Goal: Use online tool/utility: Use online tool/utility

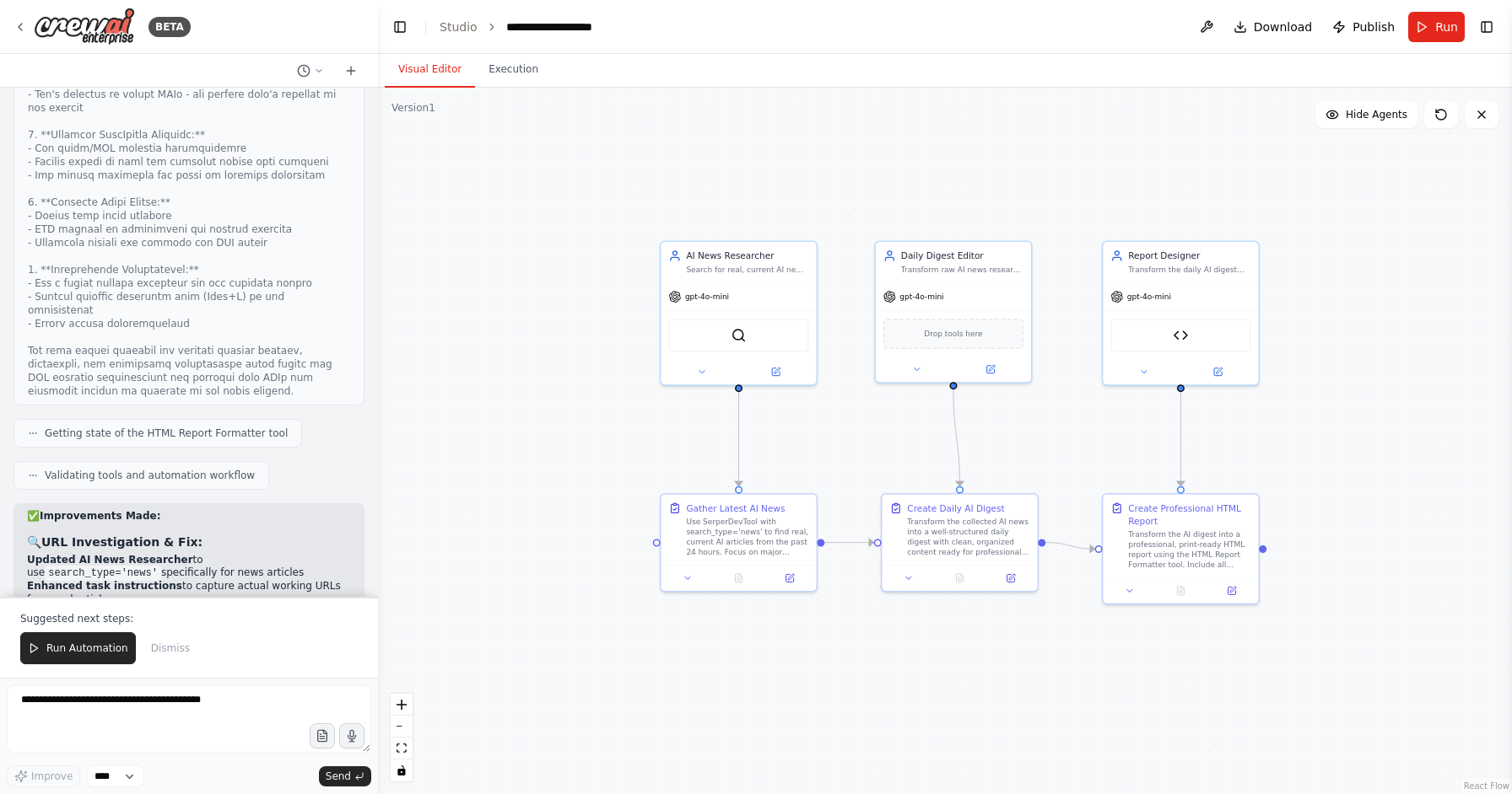
click at [467, 506] on div ".deletable-edge-delete-btn { width: 20px; height: 20px; border: 0px solid #ffff…" at bounding box center [945, 441] width 1134 height 706
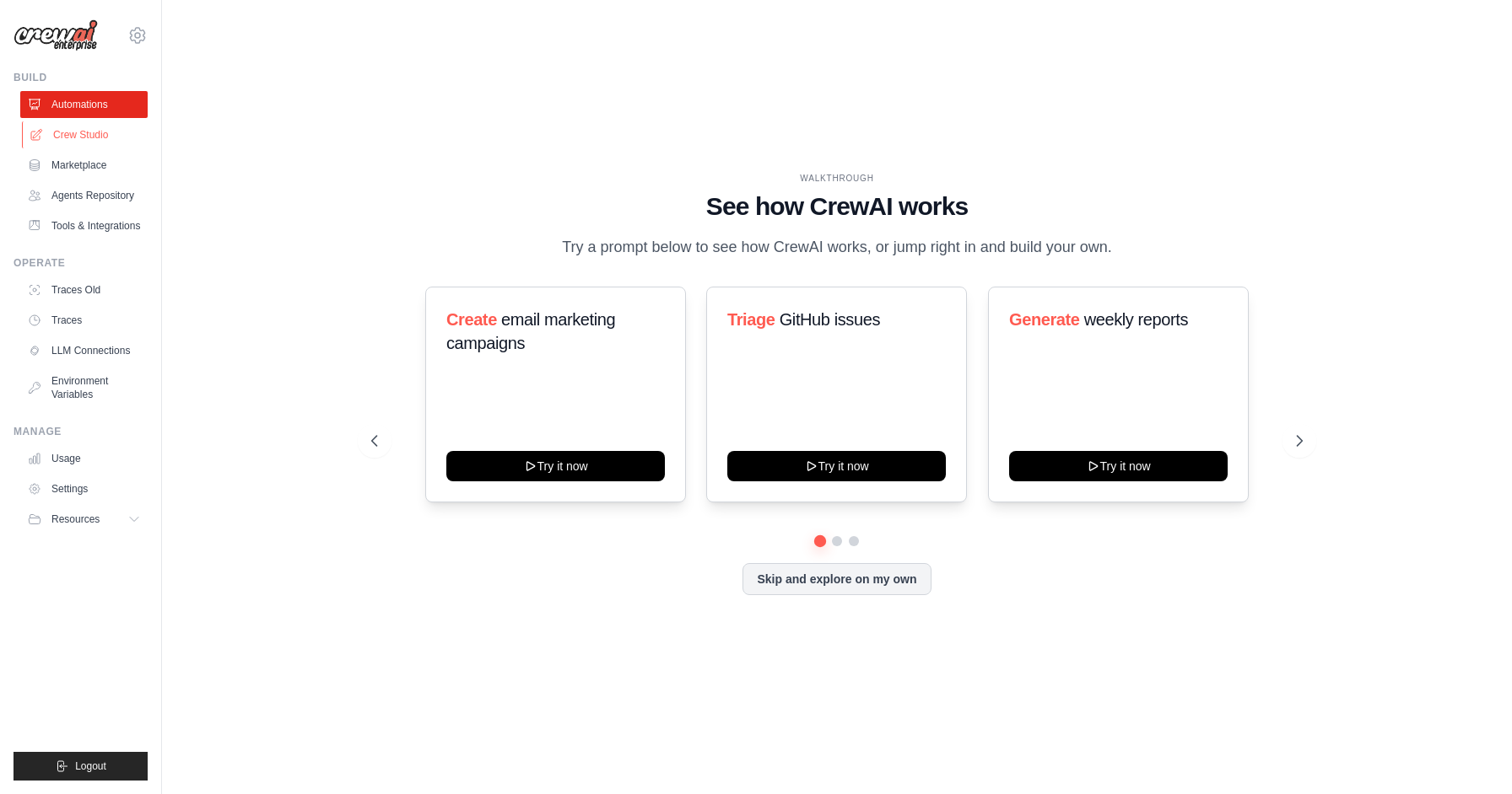
click at [105, 135] on link "Crew Studio" at bounding box center [86, 135] width 128 height 27
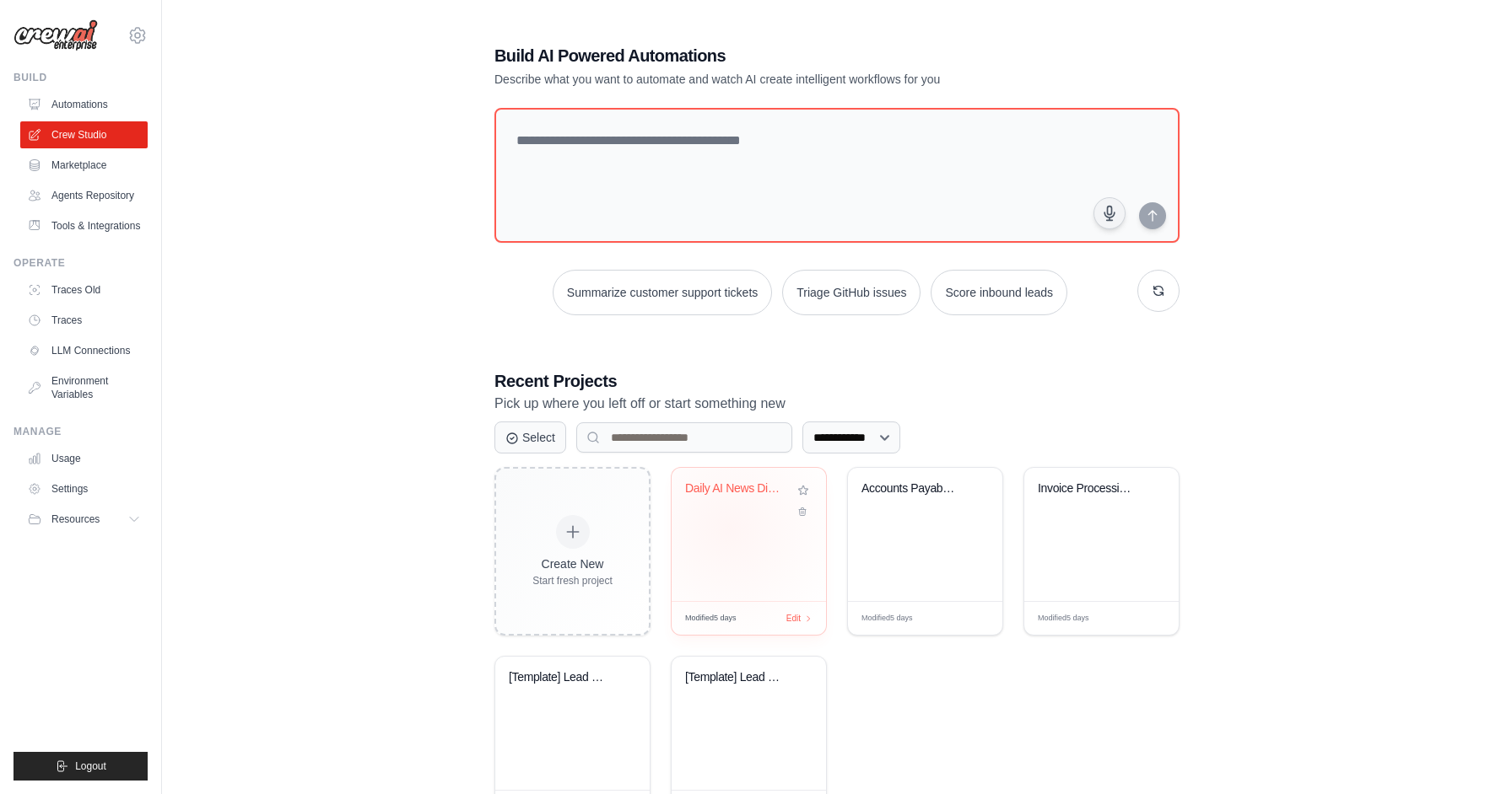
click at [730, 528] on div "Daily AI News Digest" at bounding box center [748, 534] width 154 height 134
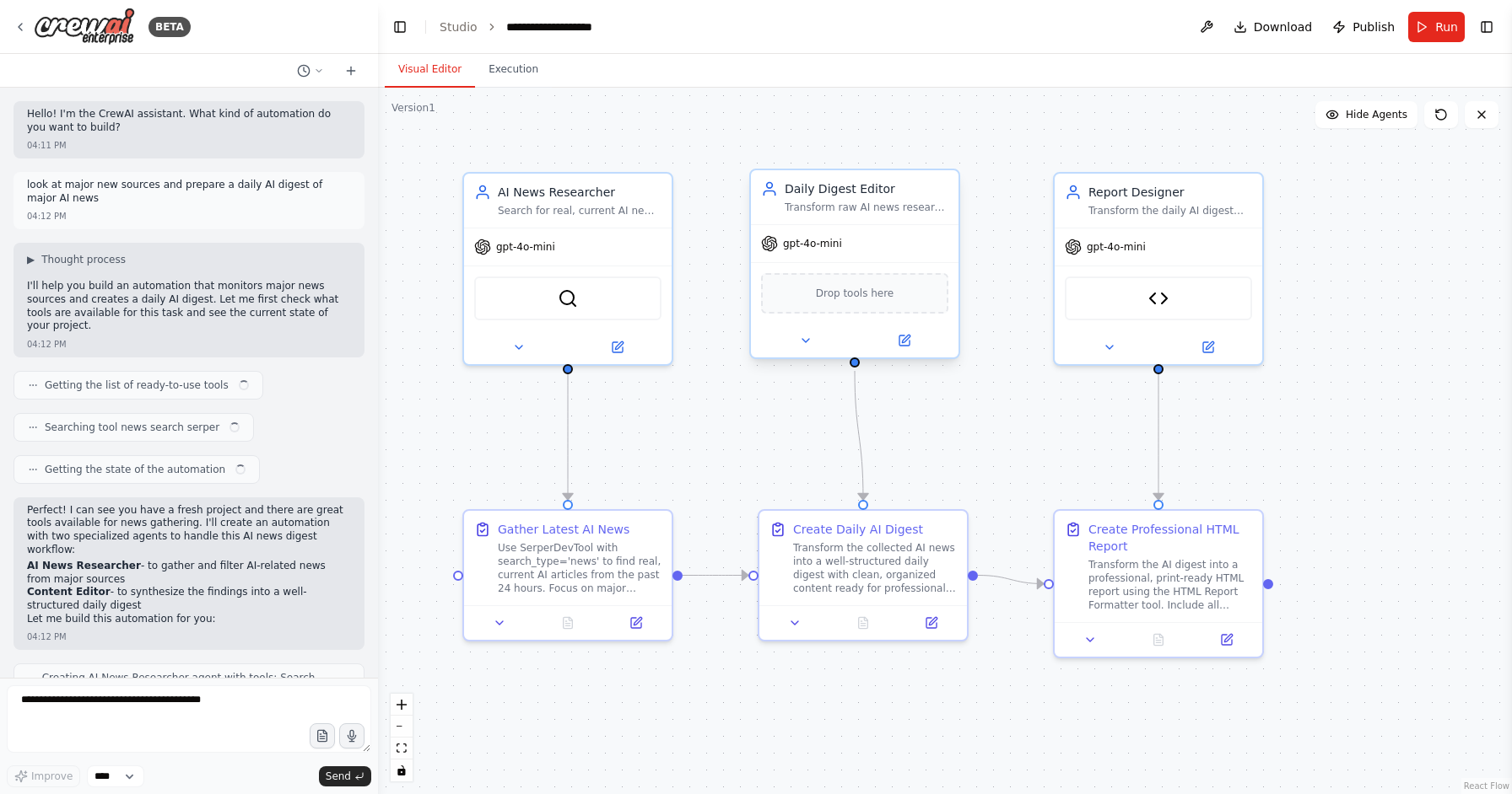
scroll to position [11587, 0]
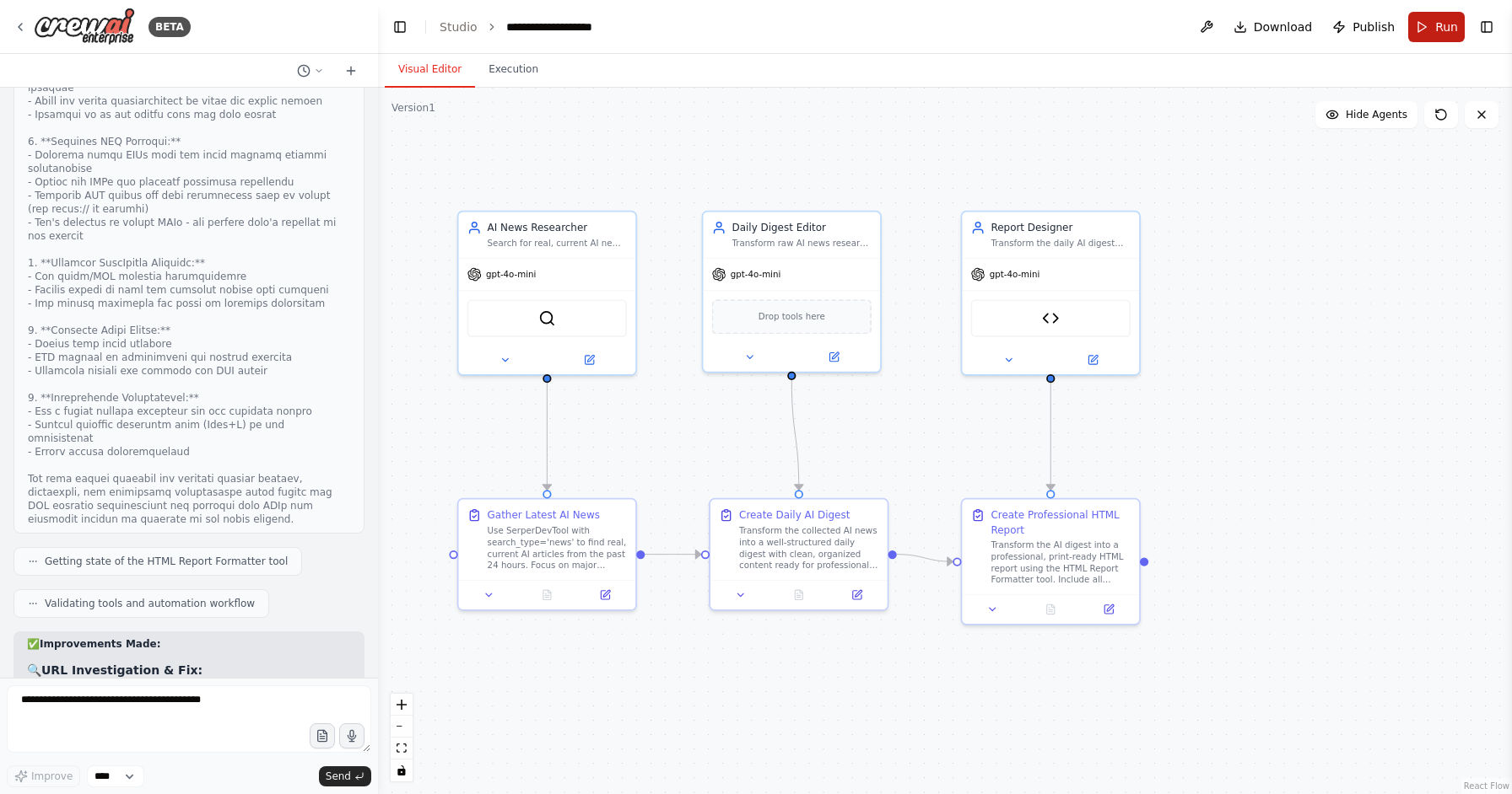
click at [1438, 24] on span "Run" at bounding box center [1446, 27] width 23 height 17
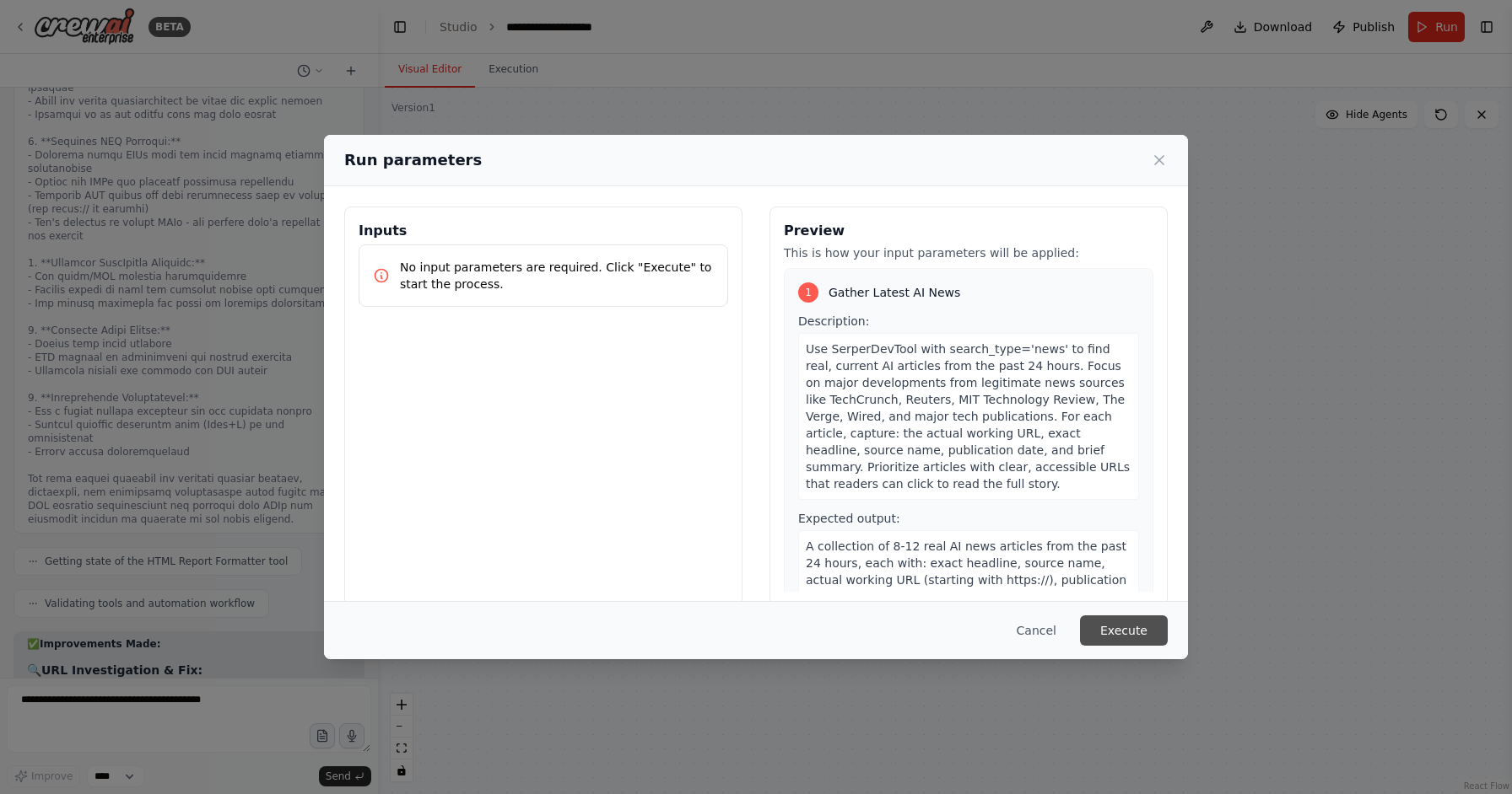
click at [1126, 625] on button "Execute" at bounding box center [1123, 631] width 88 height 31
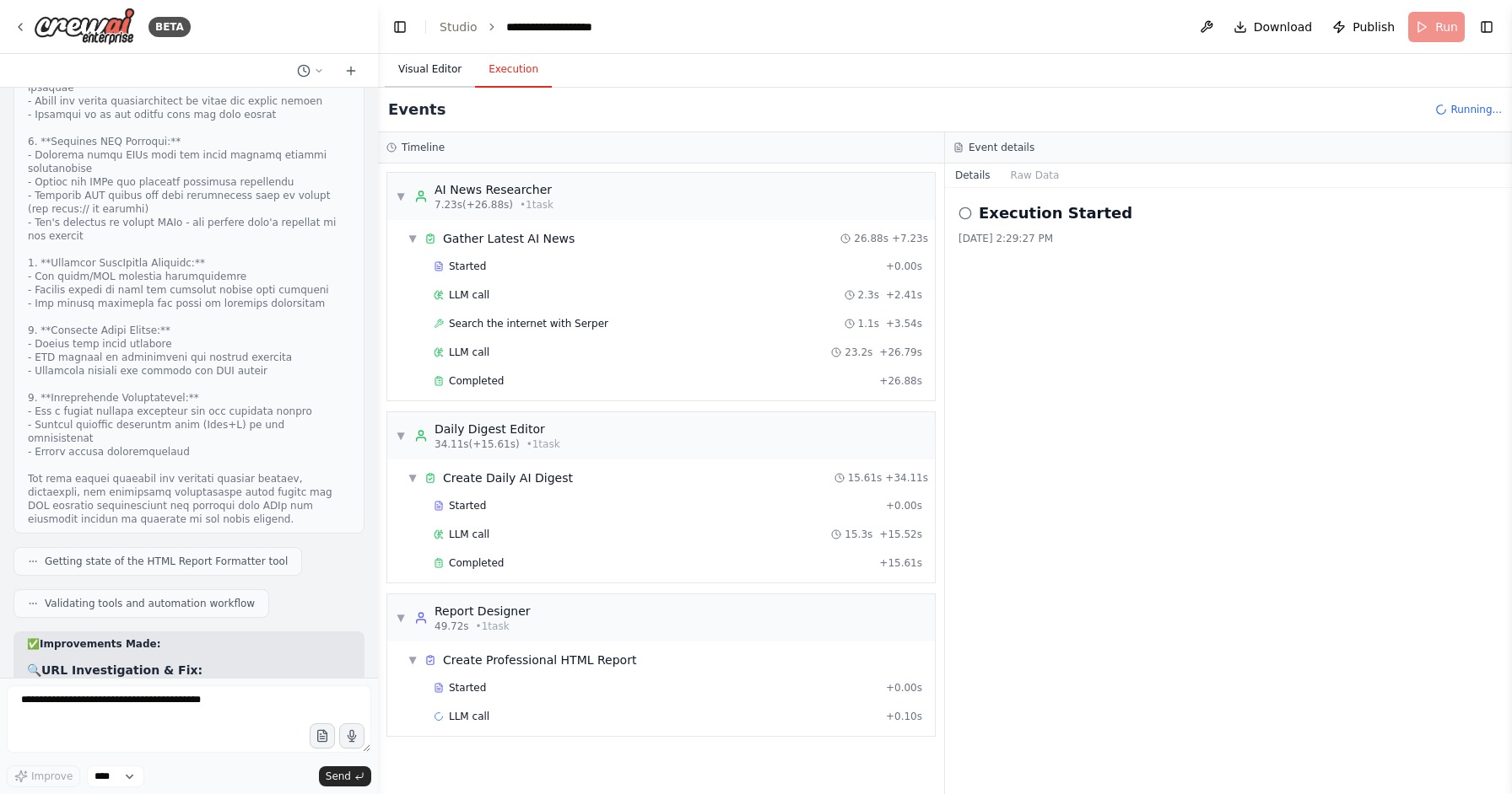
click at [424, 66] on button "Visual Editor" at bounding box center [430, 70] width 90 height 36
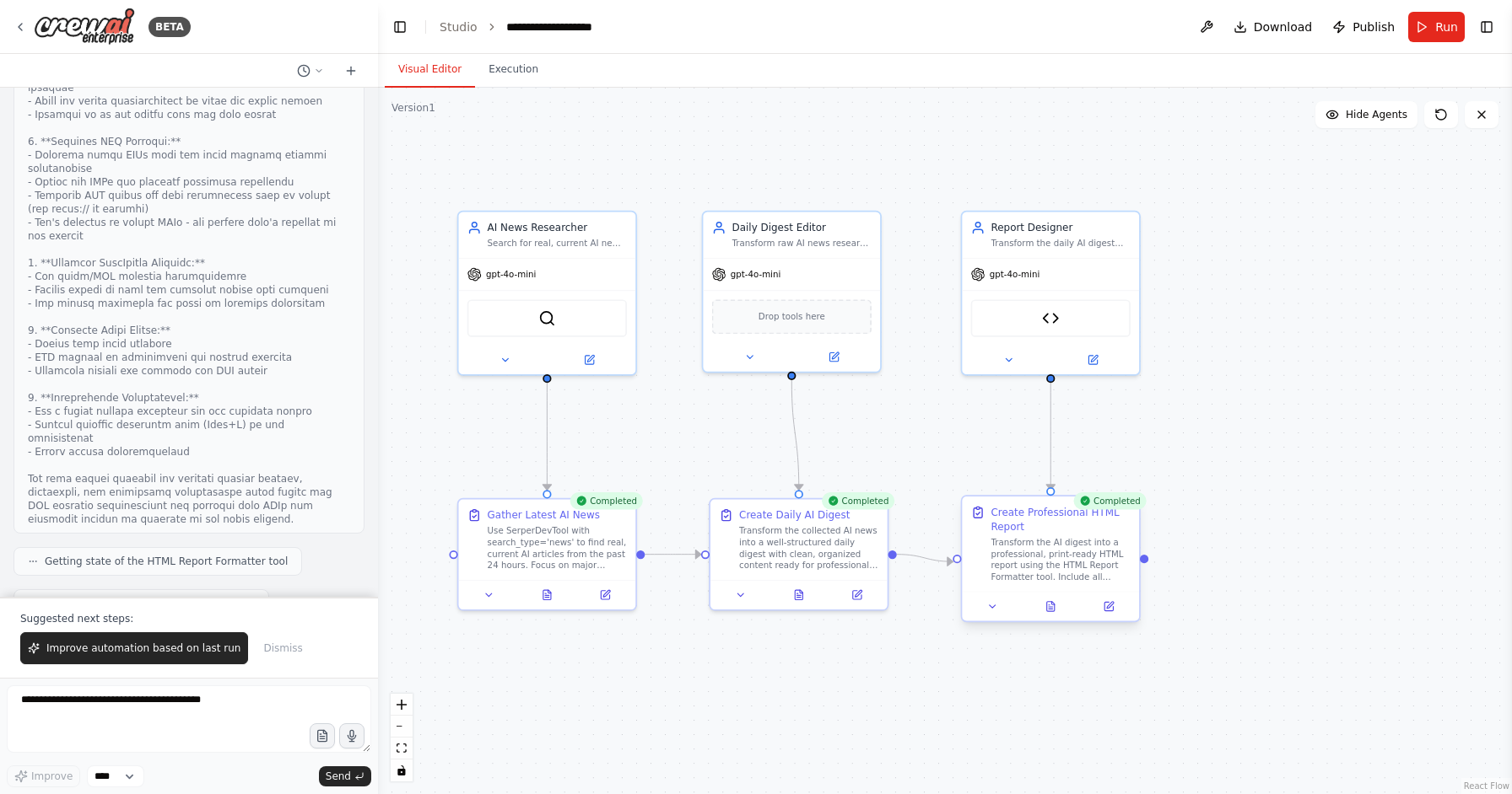
click at [1078, 540] on div "Transform the AI digest into a professional, print-ready HTML report using the …" at bounding box center [1059, 560] width 139 height 46
click at [1045, 610] on icon at bounding box center [1051, 607] width 12 height 12
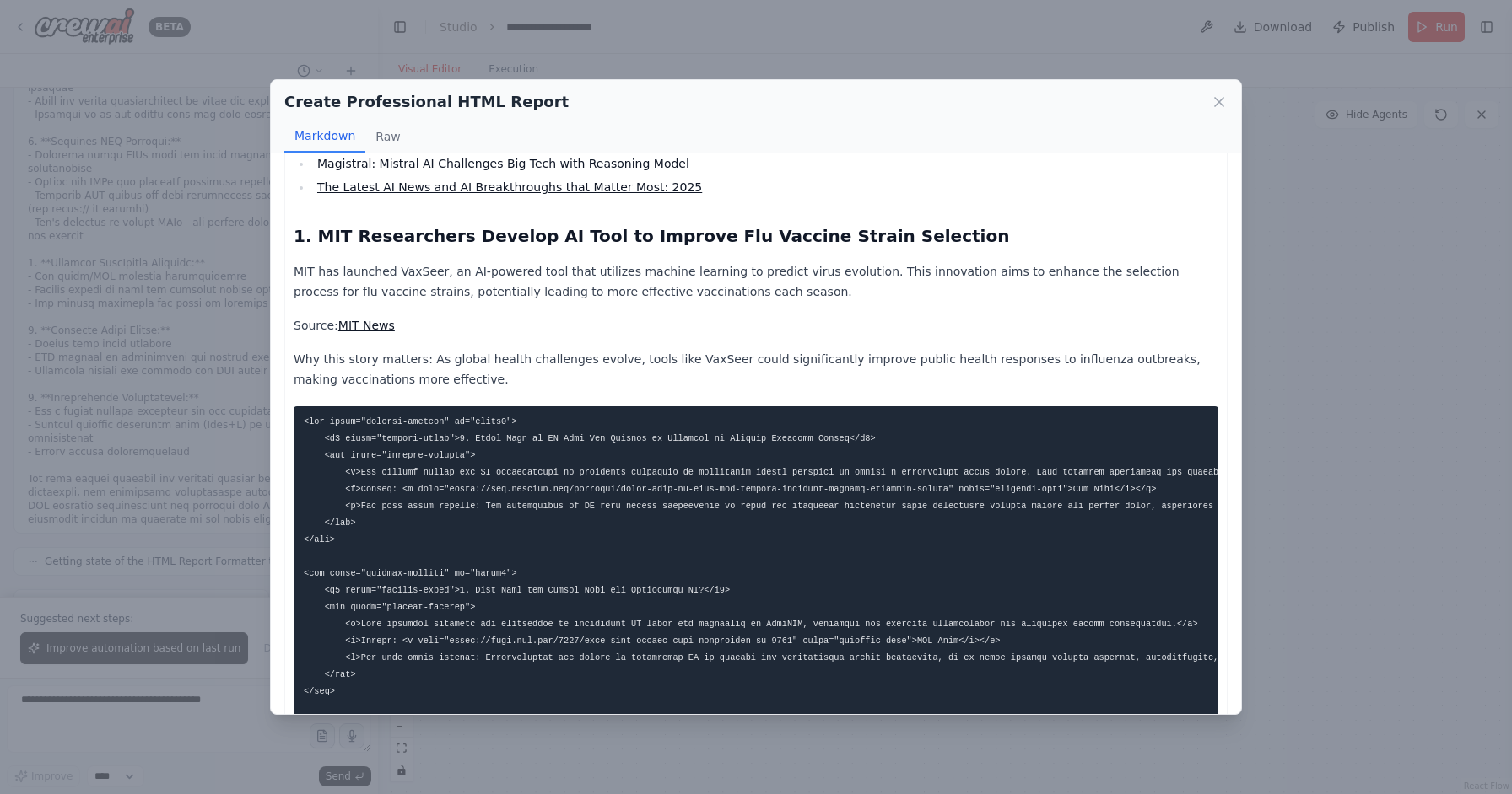
scroll to position [586, 0]
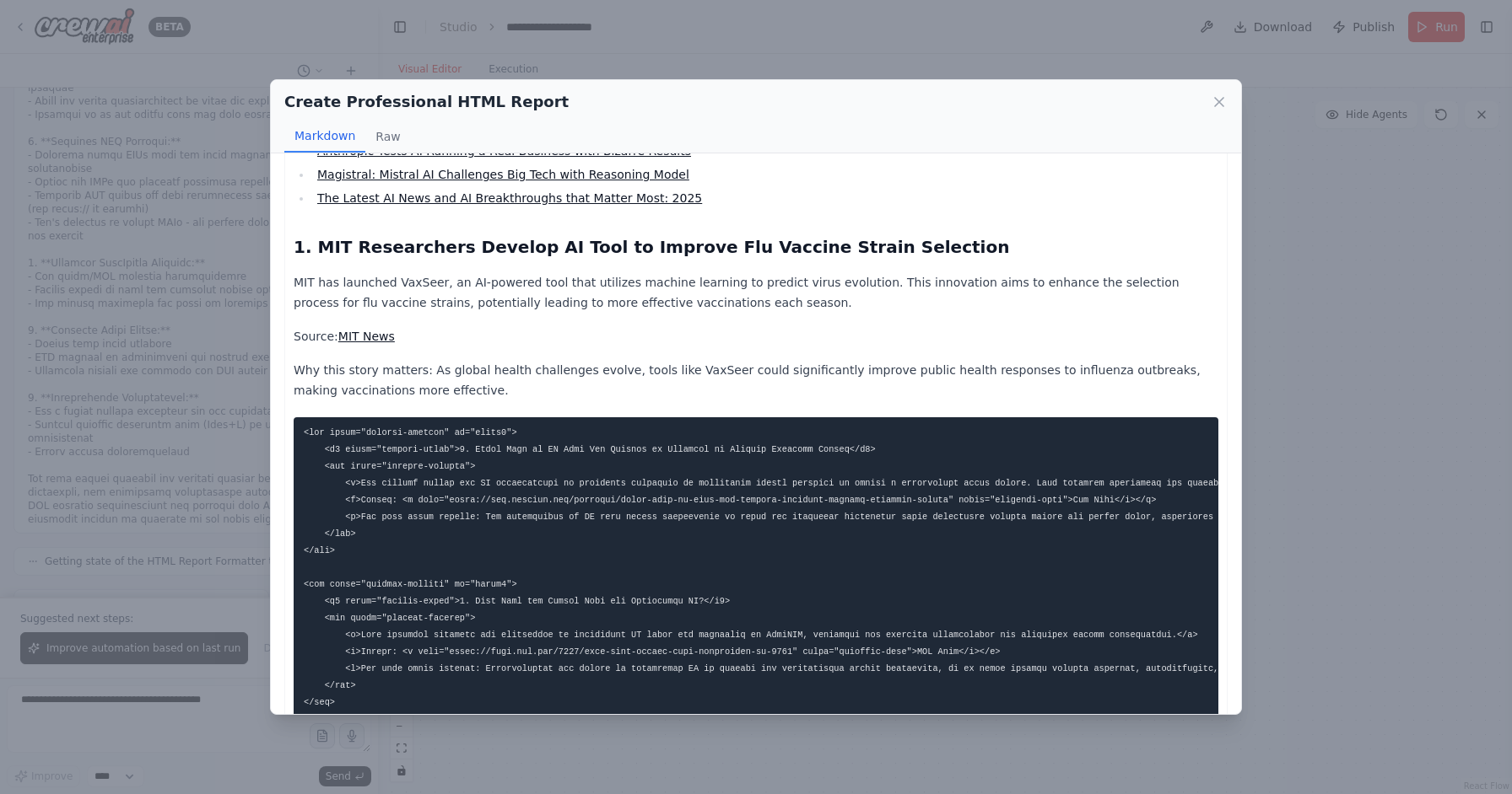
click at [366, 329] on link "MIT News" at bounding box center [366, 336] width 56 height 14
